Goal: Find specific page/section

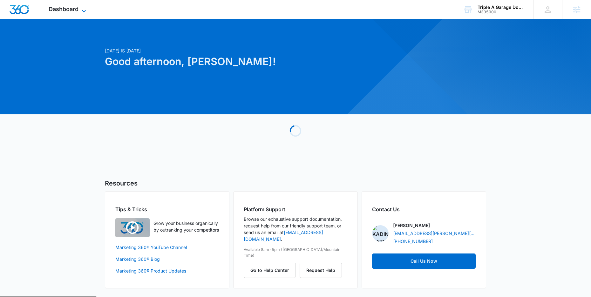
click at [81, 8] on icon at bounding box center [84, 11] width 8 height 8
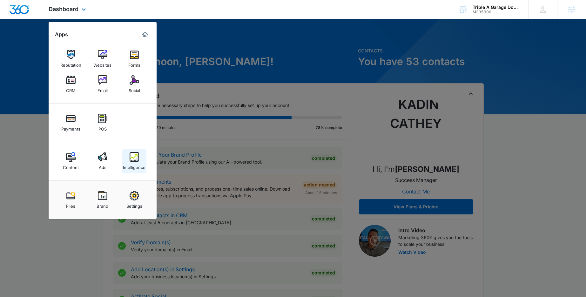
click at [134, 162] on div "Intelligence" at bounding box center [134, 166] width 23 height 8
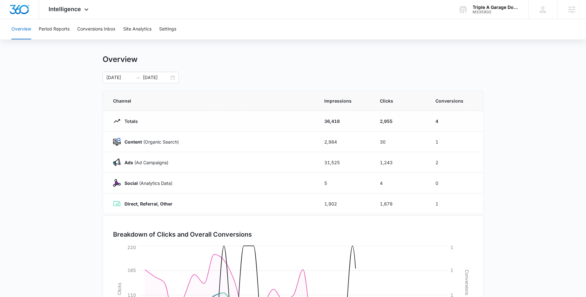
scroll to position [11, 0]
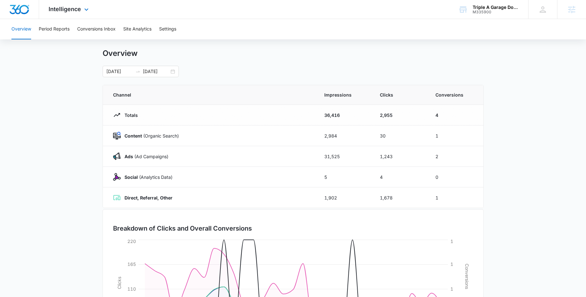
click at [81, 7] on div "Intelligence Apps Reputation Websites Forms CRM Email Social Payments POS Conte…" at bounding box center [69, 9] width 61 height 19
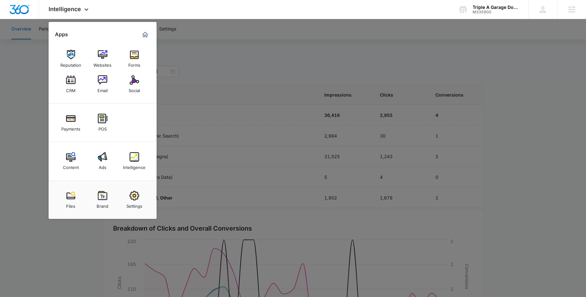
click at [46, 49] on div at bounding box center [293, 148] width 586 height 297
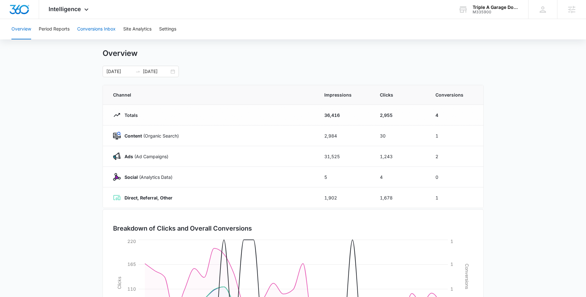
click at [102, 30] on button "Conversions Inbox" at bounding box center [96, 29] width 38 height 20
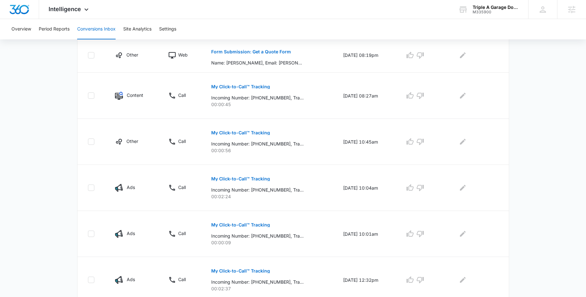
scroll to position [361, 0]
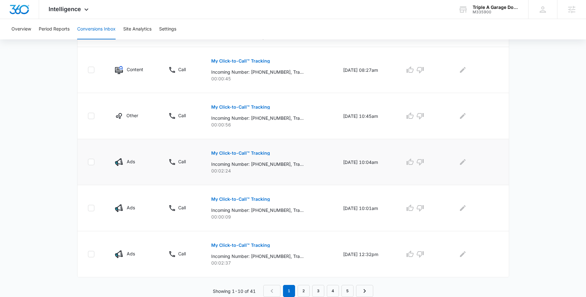
click at [235, 152] on p "My Click-to-Call™ Tracking" at bounding box center [240, 153] width 59 height 4
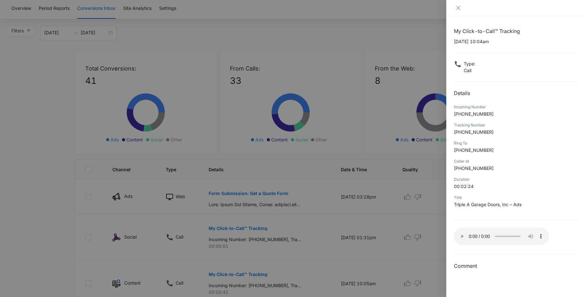
scroll to position [0, 0]
